Goal: Transaction & Acquisition: Purchase product/service

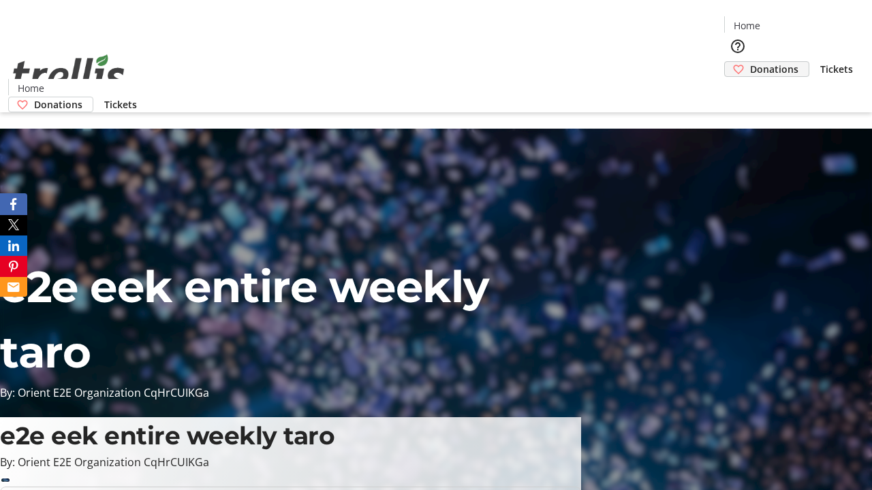
click at [750, 62] on span "Donations" at bounding box center [774, 69] width 48 height 14
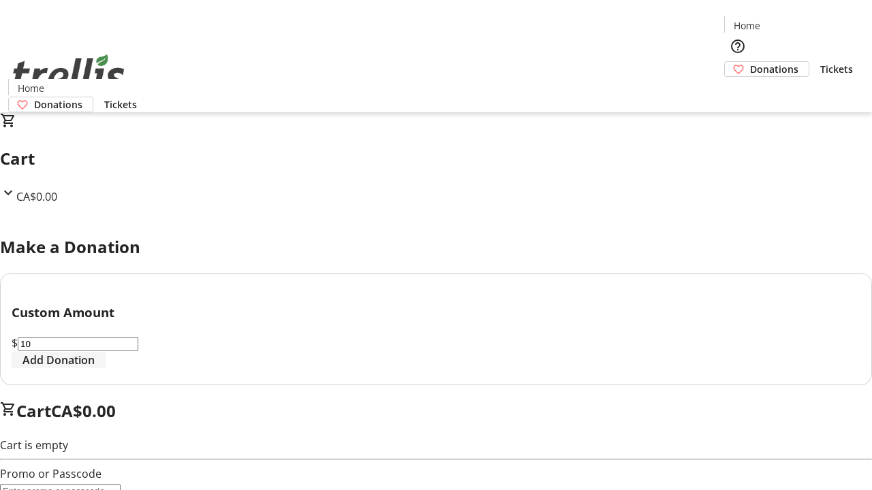
click at [95, 369] on span "Add Donation" at bounding box center [58, 360] width 72 height 16
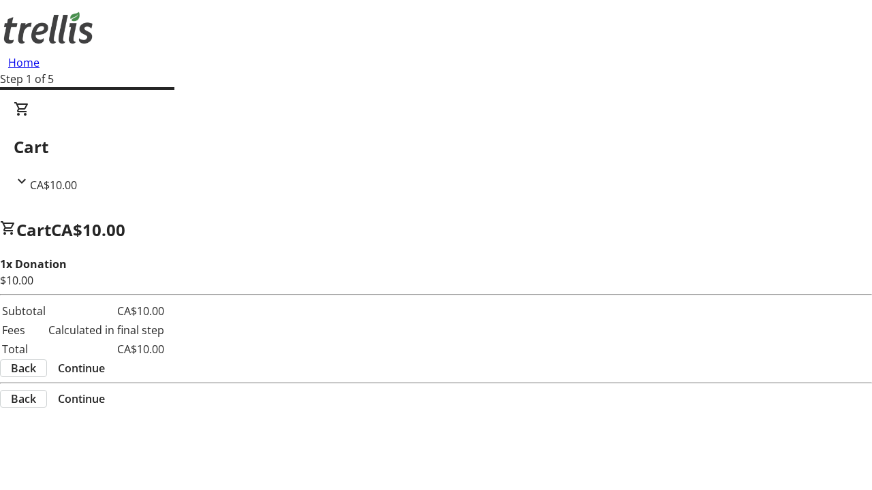
select select "CA"
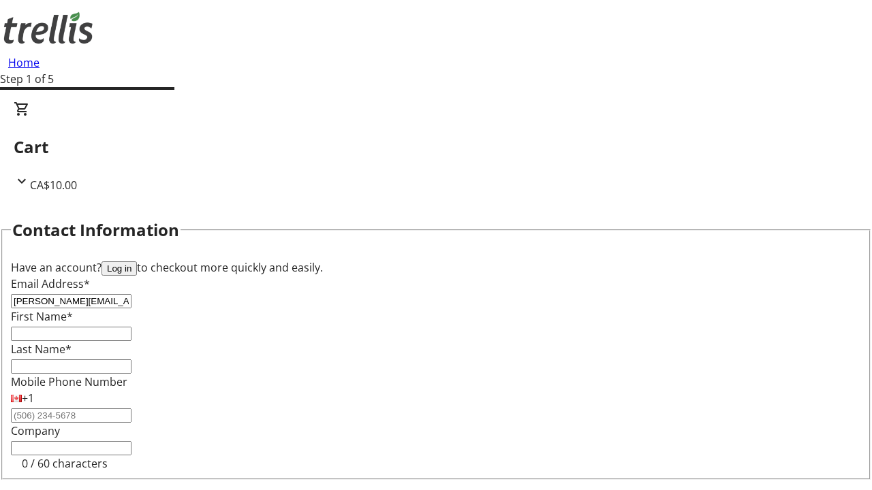
type input "[PERSON_NAME][EMAIL_ADDRESS][DOMAIN_NAME]"
type input "[PERSON_NAME]"
type input "[STREET_ADDRESS][PERSON_NAME]"
type input "Kelowna"
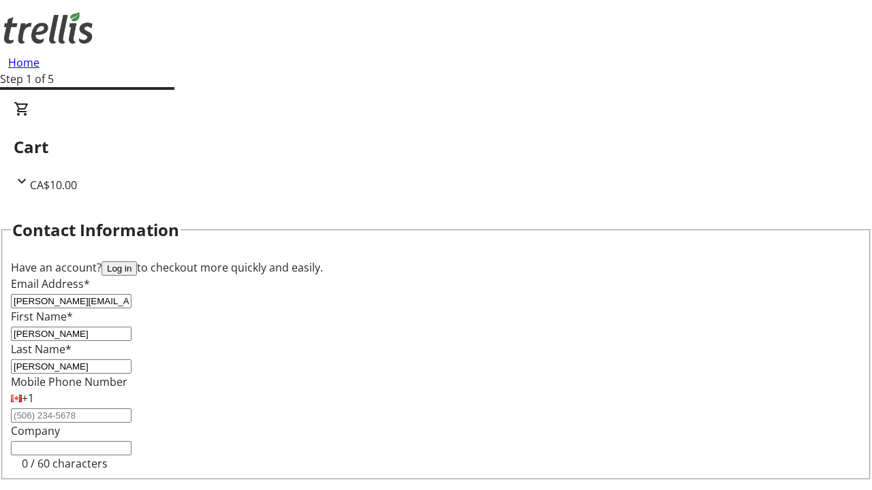
select select "BC"
type input "Kelowna"
type input "V1Y 0C2"
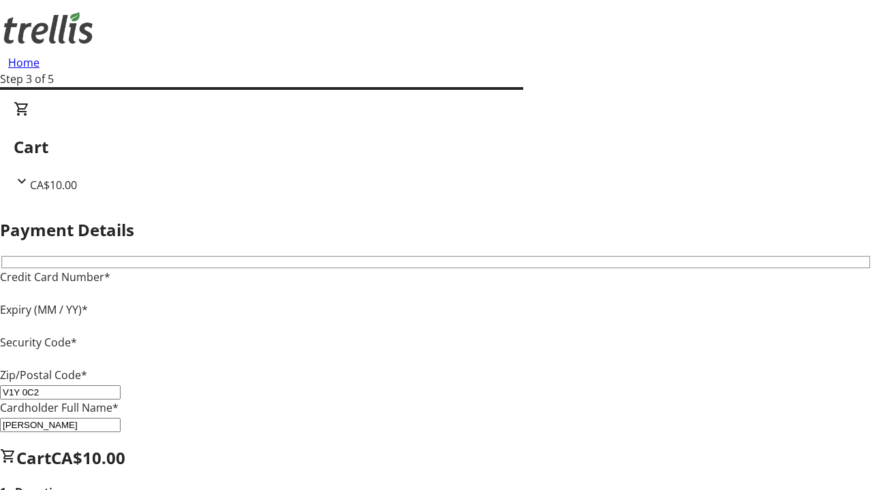
type input "V1Y 0C2"
